Goal: Browse casually

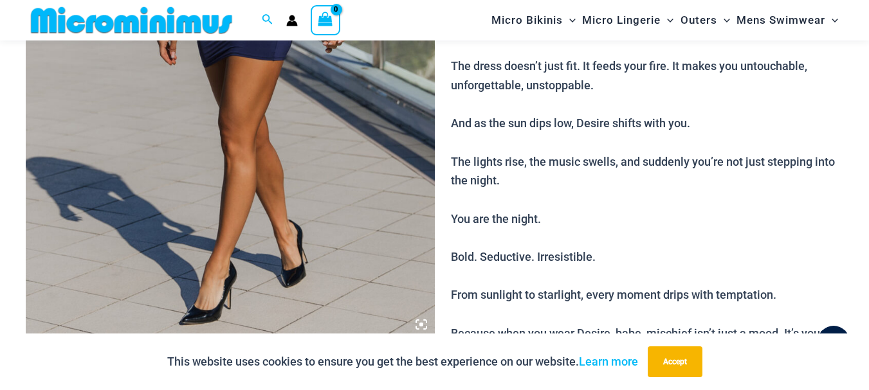
scroll to position [374, 0]
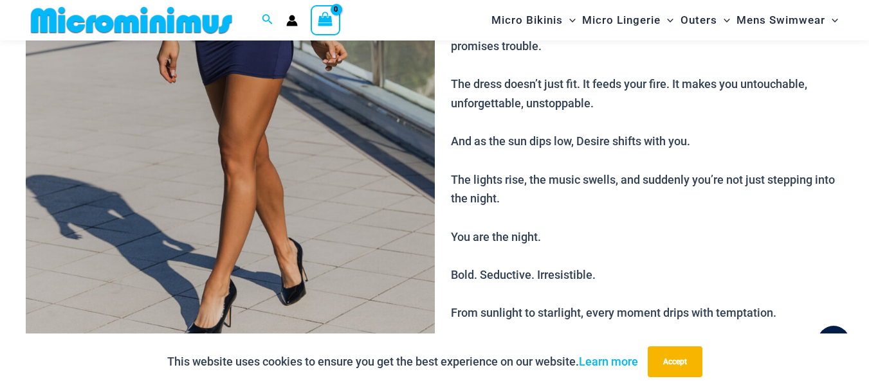
type input "**********"
click at [232, 145] on img at bounding box center [230, 49] width 409 height 613
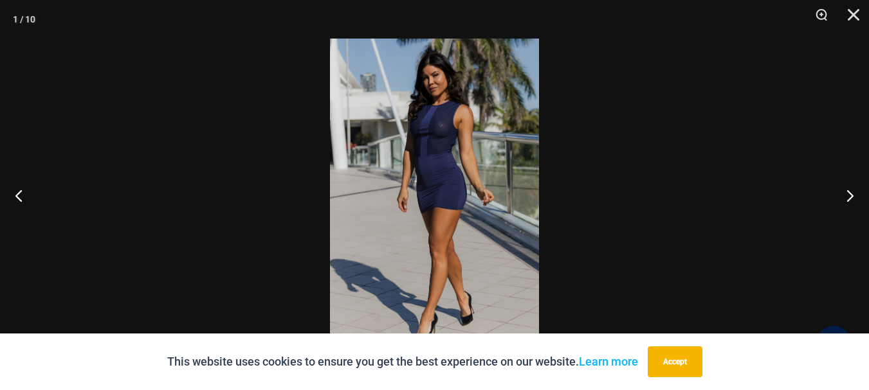
click at [460, 183] on img at bounding box center [434, 195] width 209 height 313
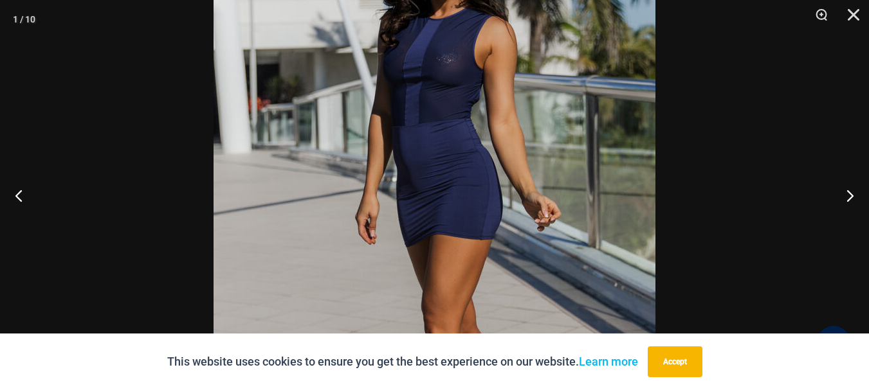
click at [460, 183] on img at bounding box center [435, 208] width 442 height 662
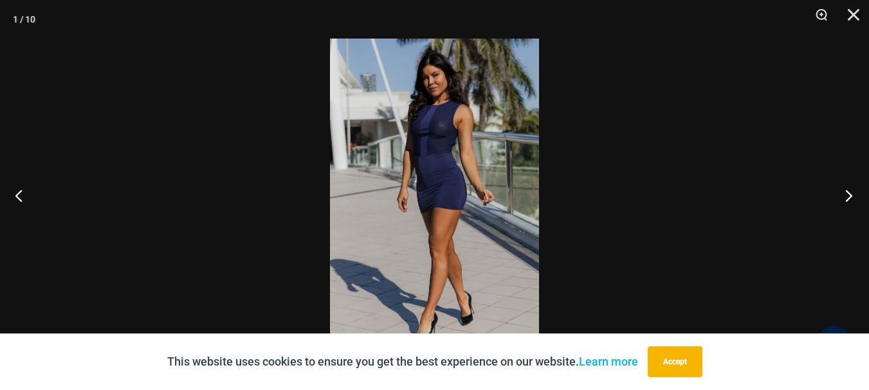
click at [843, 196] on button "Next" at bounding box center [845, 195] width 48 height 64
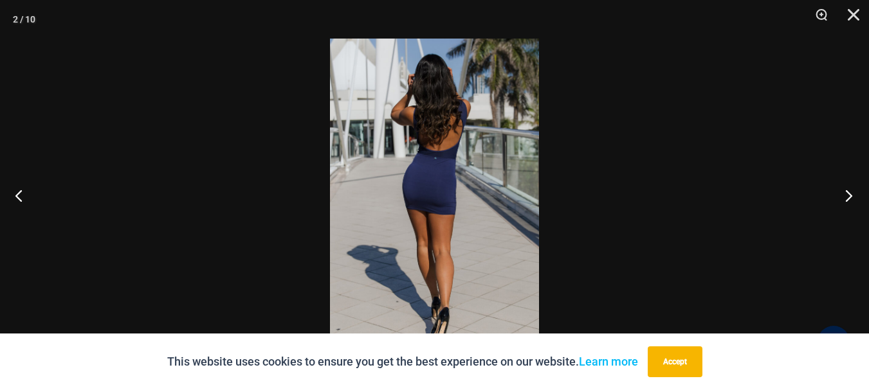
click at [843, 196] on button "Next" at bounding box center [845, 195] width 48 height 64
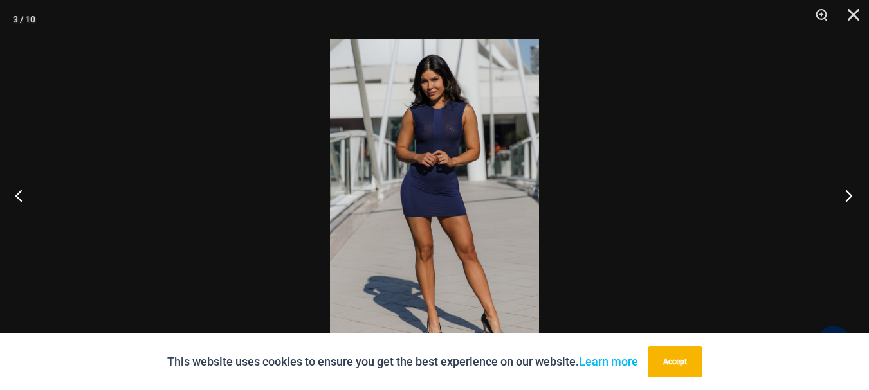
click at [843, 196] on button "Next" at bounding box center [845, 195] width 48 height 64
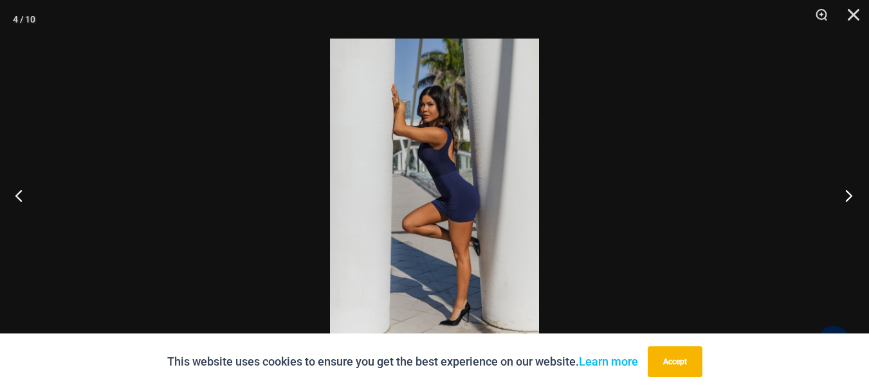
click at [843, 196] on button "Next" at bounding box center [845, 195] width 48 height 64
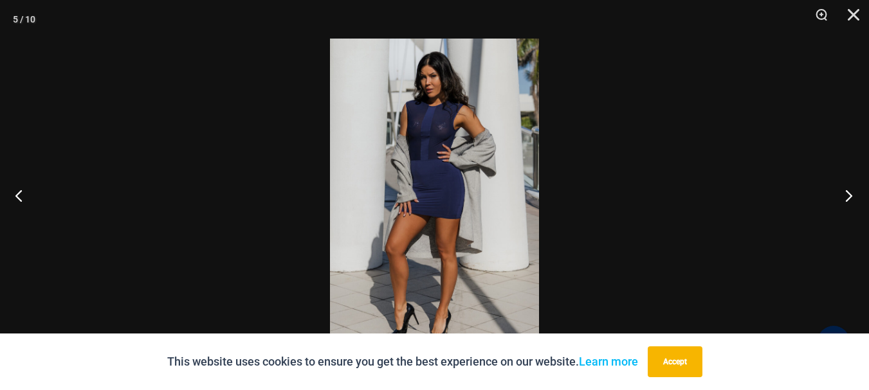
click at [843, 196] on button "Next" at bounding box center [845, 195] width 48 height 64
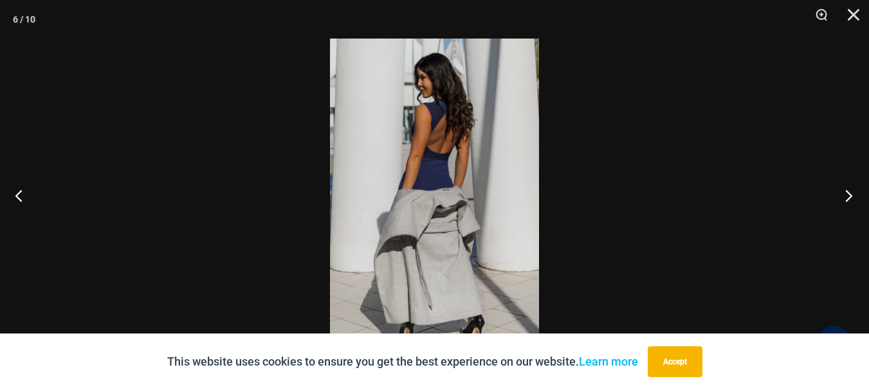
click at [843, 196] on button "Next" at bounding box center [845, 195] width 48 height 64
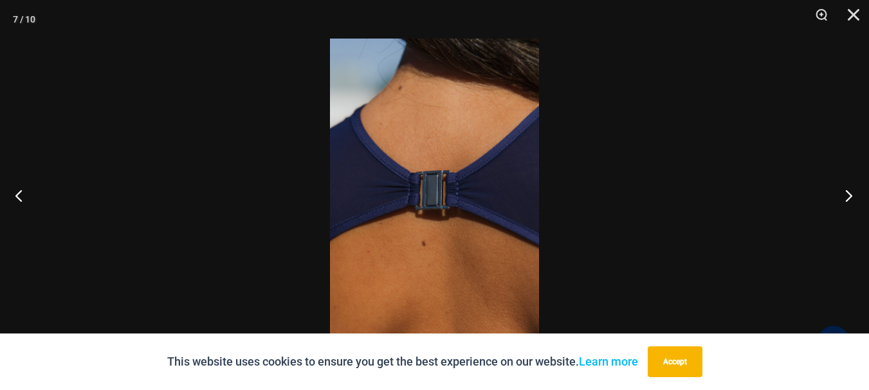
click at [843, 196] on button "Next" at bounding box center [845, 195] width 48 height 64
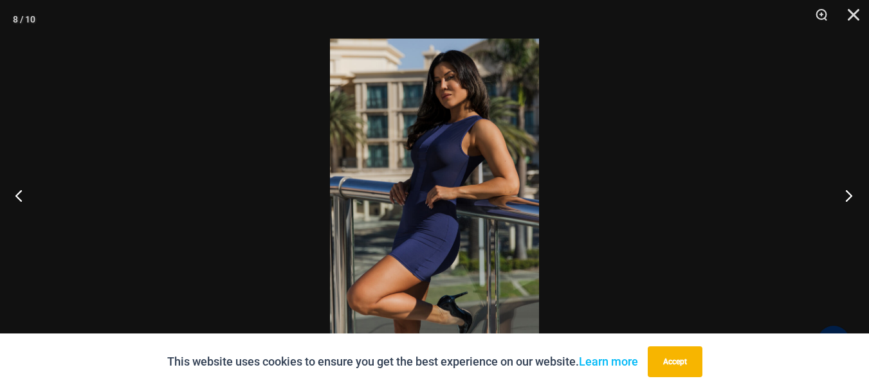
click at [843, 196] on button "Next" at bounding box center [845, 195] width 48 height 64
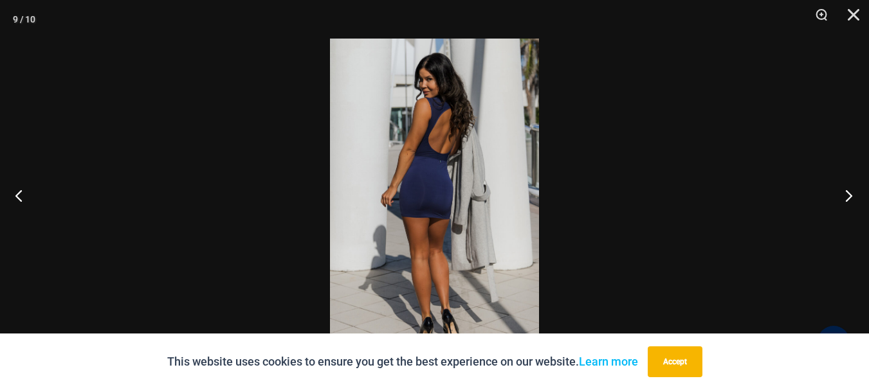
click at [843, 196] on button "Next" at bounding box center [845, 195] width 48 height 64
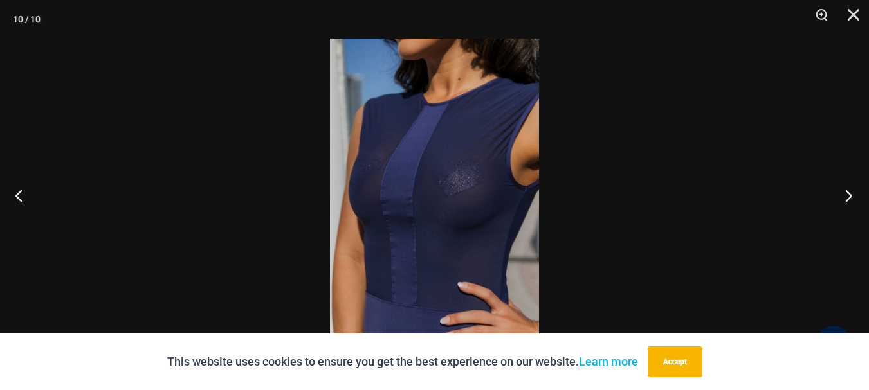
click at [844, 192] on button "Next" at bounding box center [845, 195] width 48 height 64
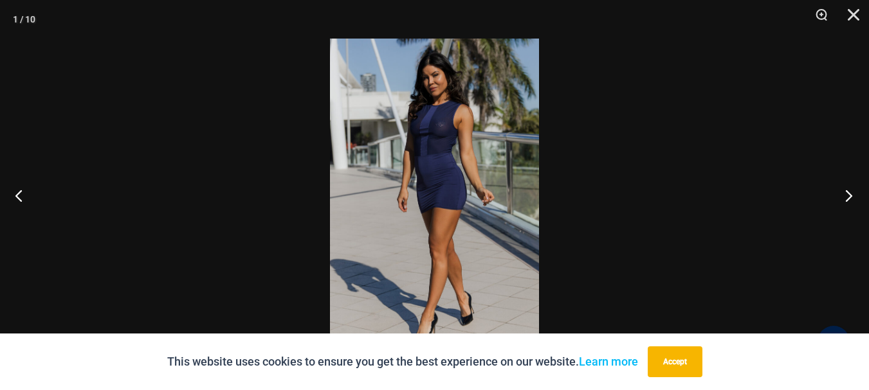
click at [844, 192] on button "Next" at bounding box center [845, 195] width 48 height 64
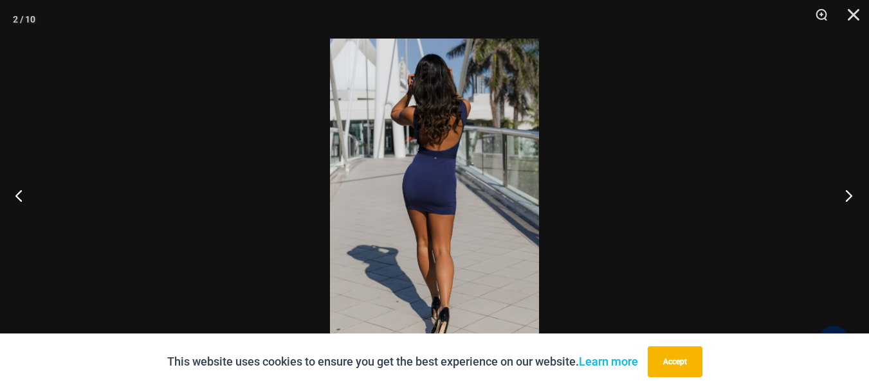
click at [844, 192] on button "Next" at bounding box center [845, 195] width 48 height 64
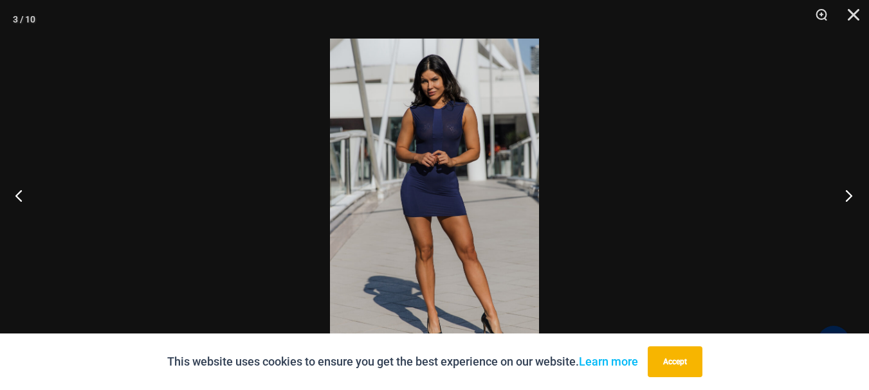
click at [844, 192] on button "Next" at bounding box center [845, 195] width 48 height 64
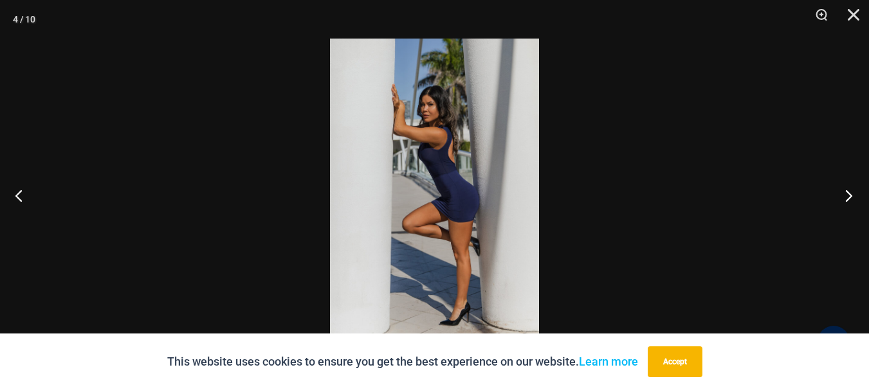
click at [844, 192] on button "Next" at bounding box center [845, 195] width 48 height 64
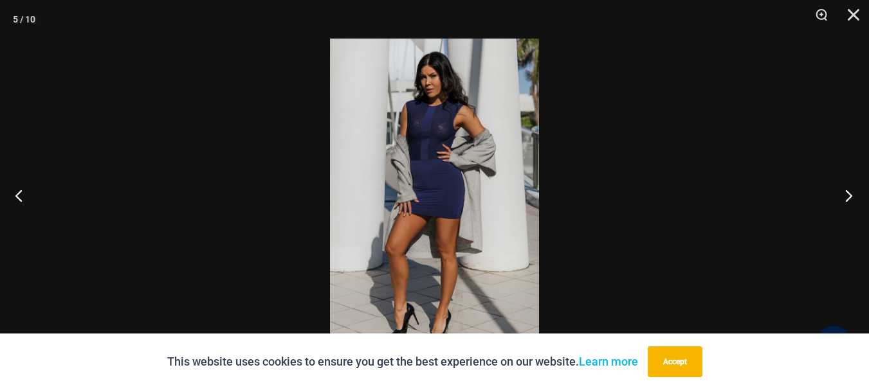
click at [844, 192] on button "Next" at bounding box center [845, 195] width 48 height 64
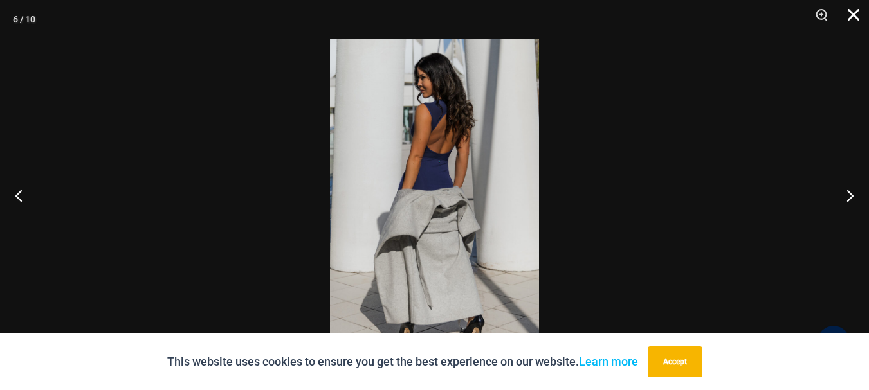
click at [848, 15] on button "Close" at bounding box center [849, 19] width 32 height 39
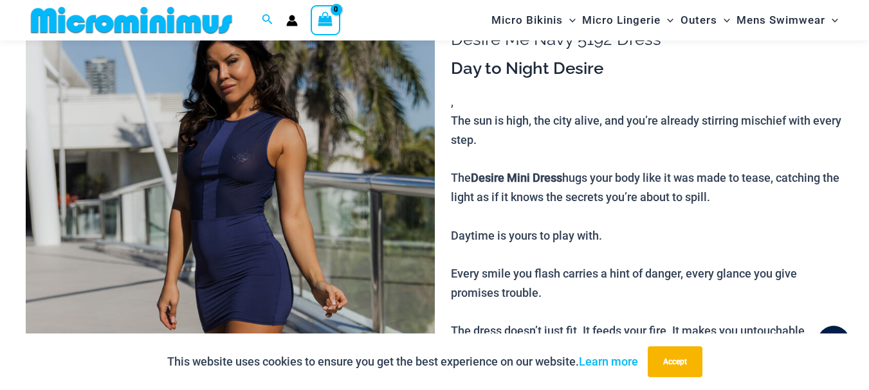
scroll to position [0, 0]
